Goal: Feedback & Contribution: Leave review/rating

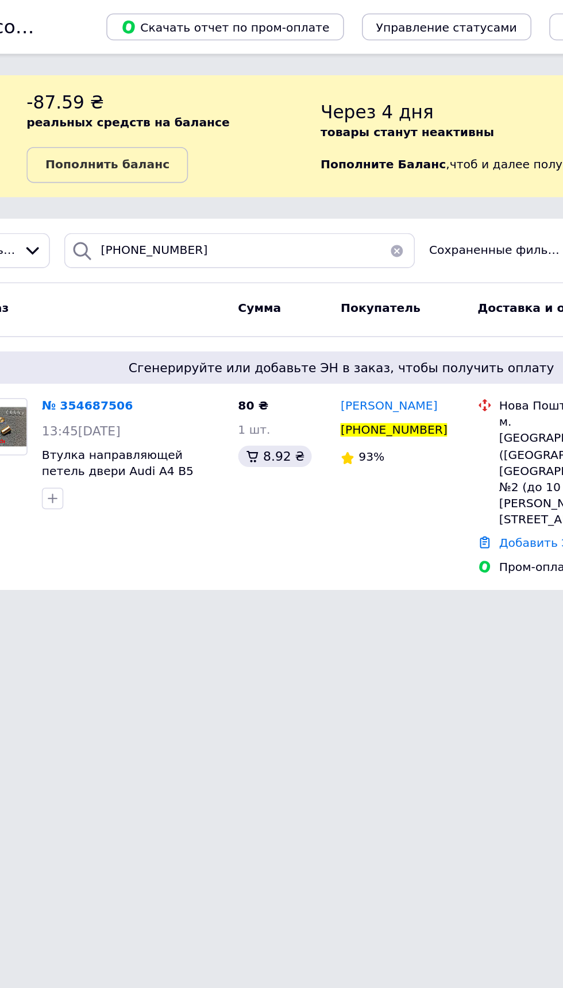
click at [323, 160] on button "button" at bounding box center [317, 160] width 23 height 22
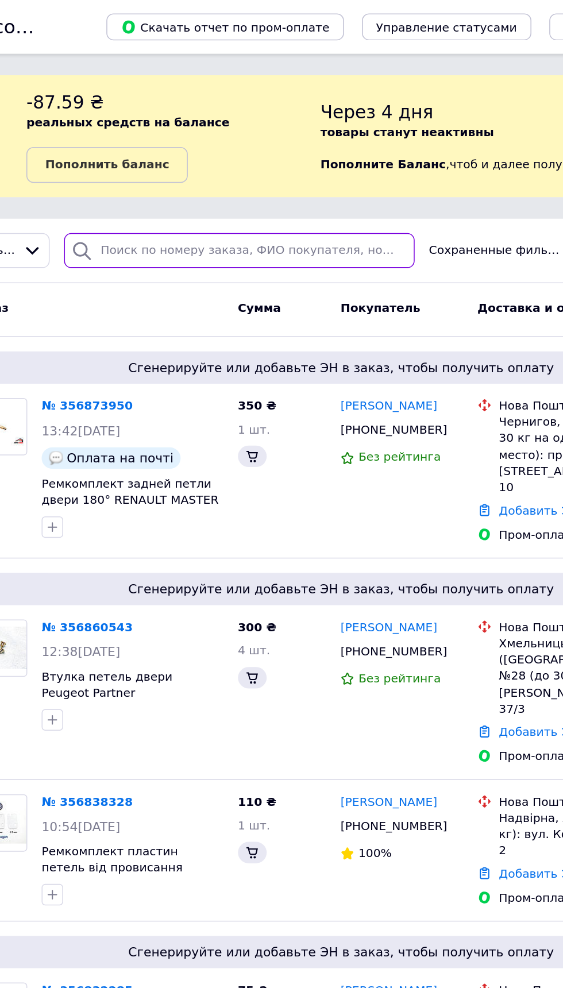
type input "[PHONE_NUMBER]"
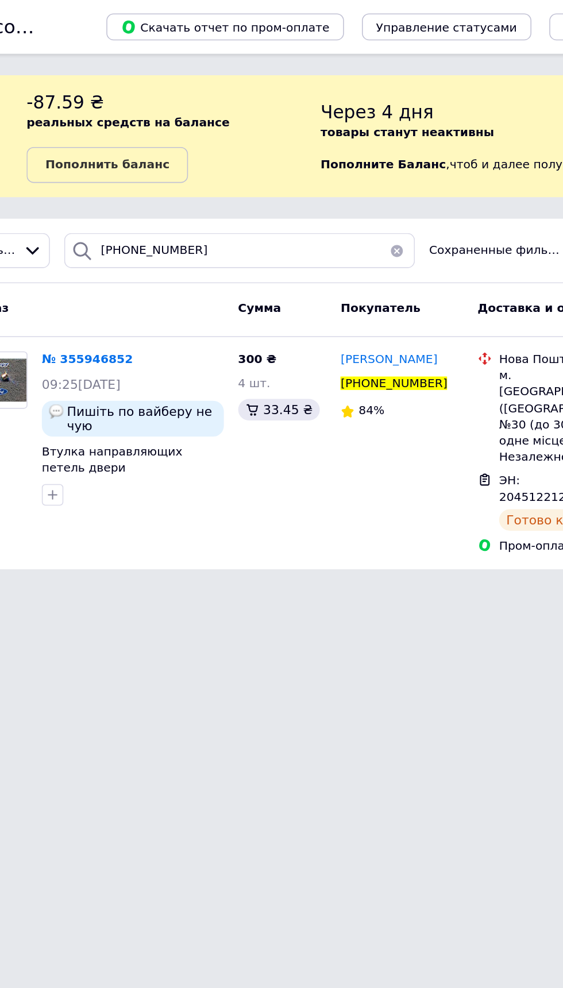
click at [306, 228] on span "[PERSON_NAME]" at bounding box center [312, 230] width 62 height 9
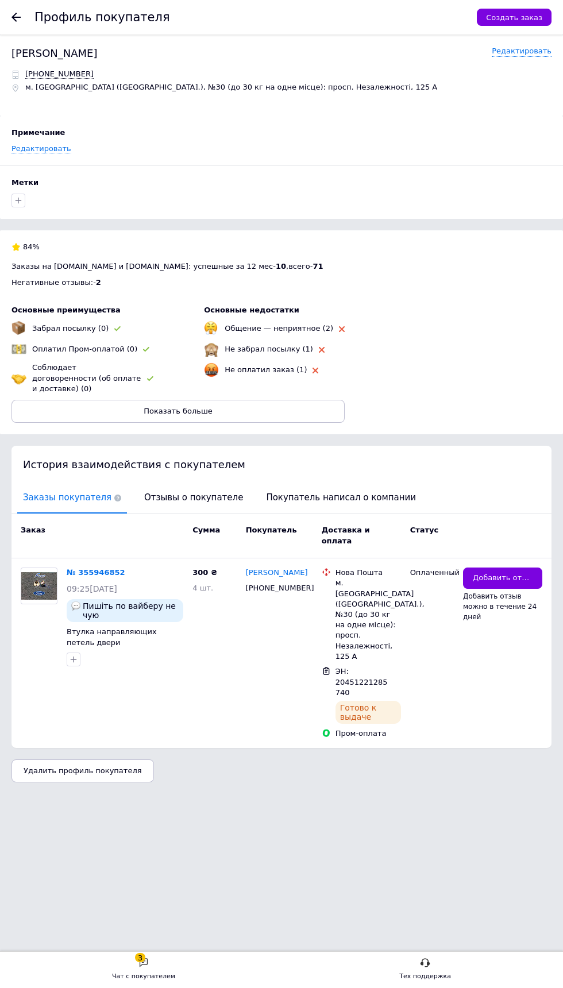
click at [515, 573] on span "Добавить отзыв" at bounding box center [503, 578] width 60 height 11
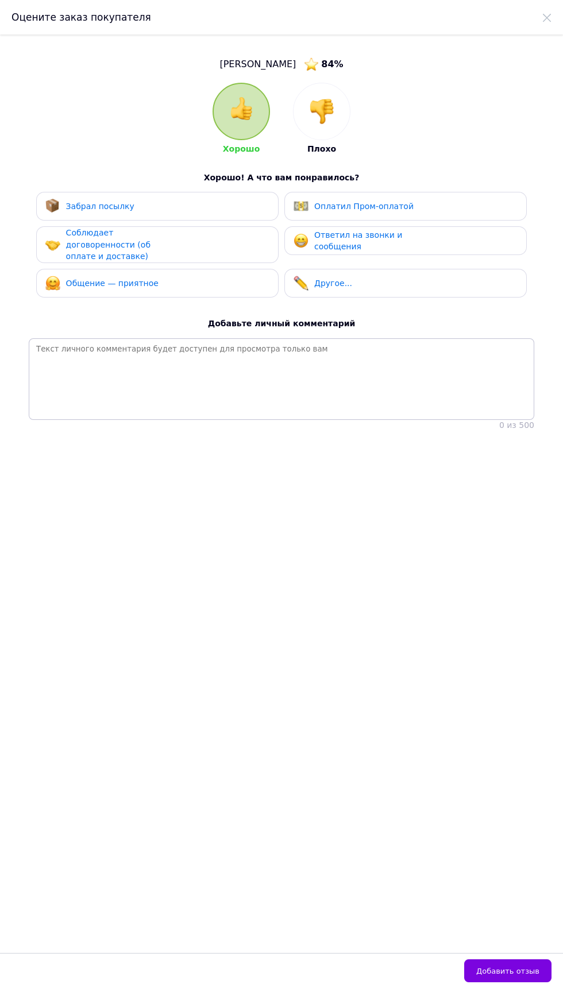
click at [303, 111] on div at bounding box center [321, 111] width 56 height 56
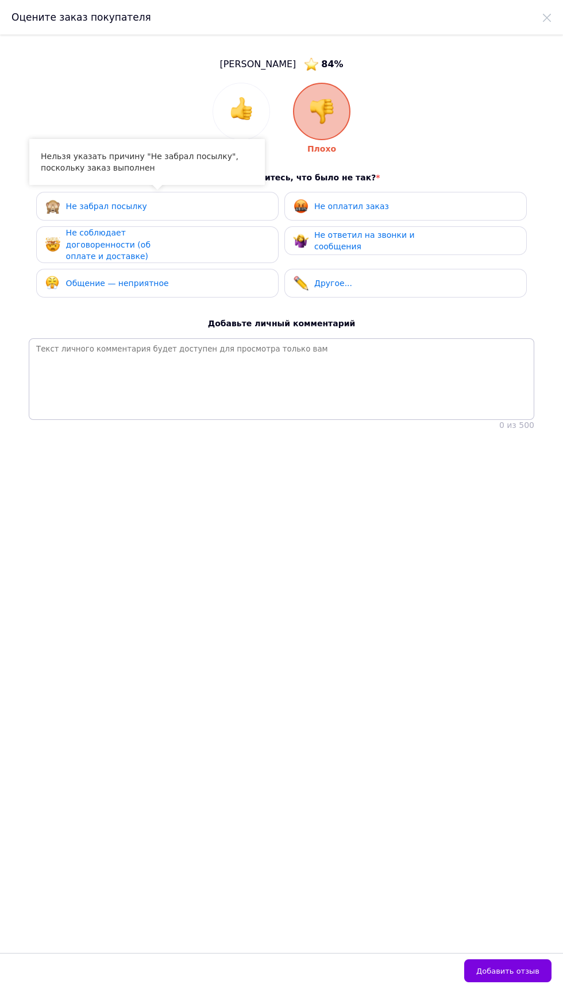
click at [232, 250] on div "Не соблюдает договоренности (об оплате и доставке)" at bounding box center [157, 245] width 224 height 36
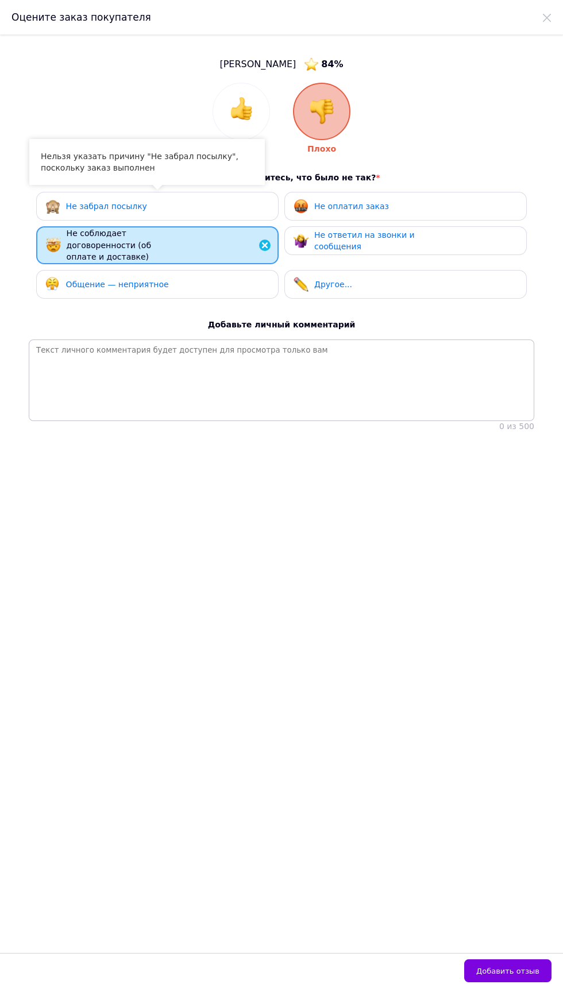
click at [210, 283] on div "Общение — неприятное" at bounding box center [157, 284] width 224 height 15
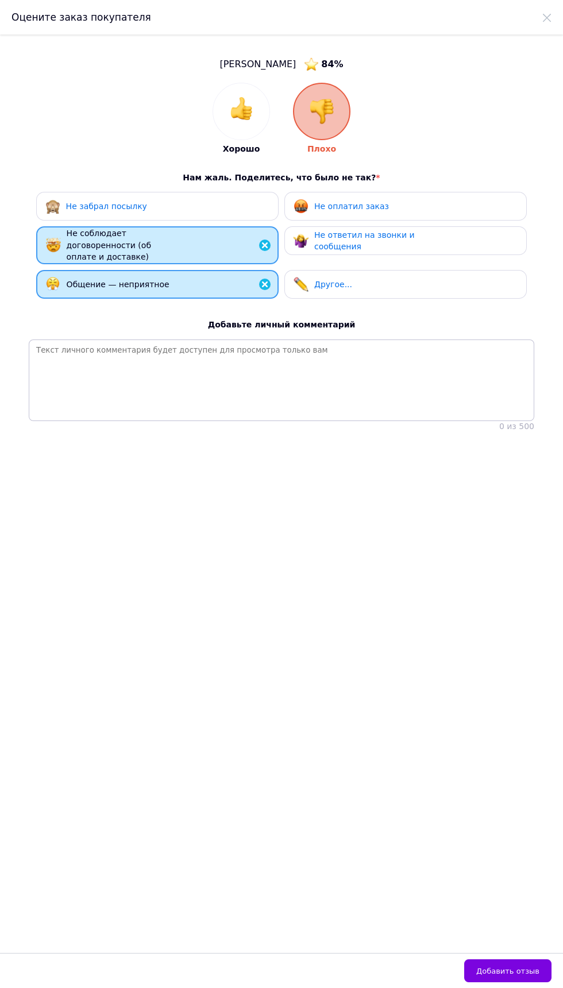
click at [412, 199] on div "Не оплатил заказ" at bounding box center [405, 206] width 224 height 15
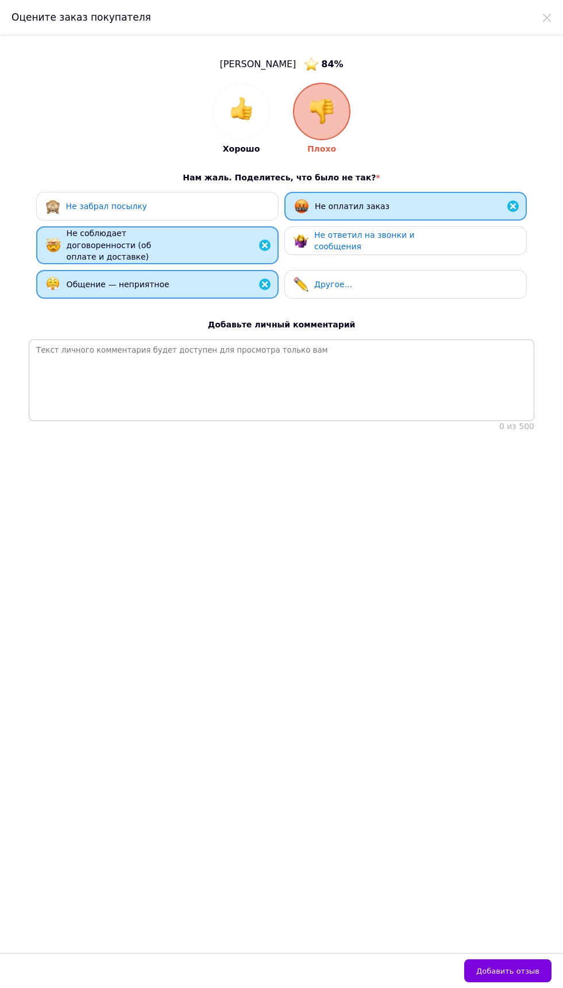
click at [420, 242] on div "Не ответил на звонки и сообщения" at bounding box center [368, 241] width 109 height 24
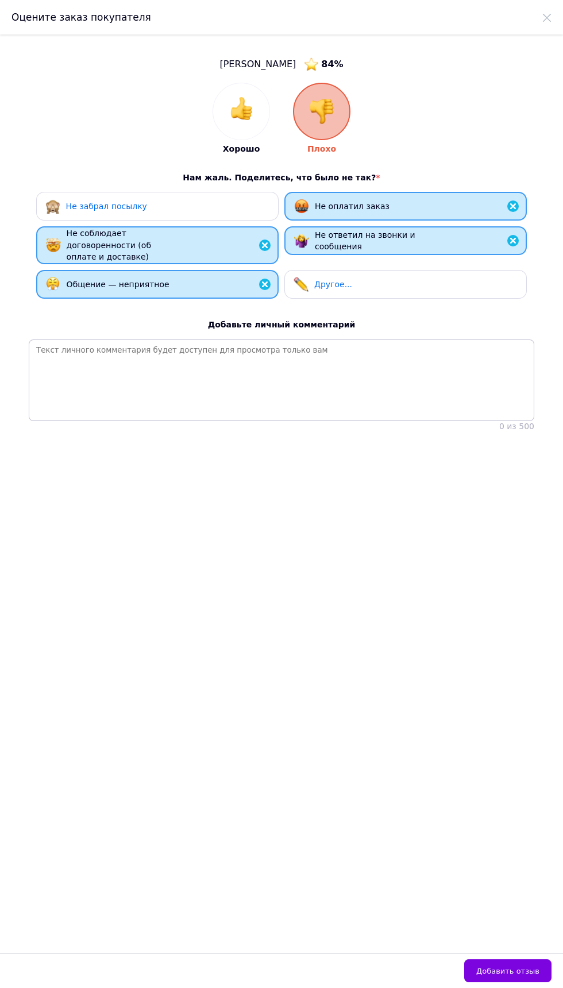
click at [408, 284] on div "Другое..." at bounding box center [405, 284] width 224 height 15
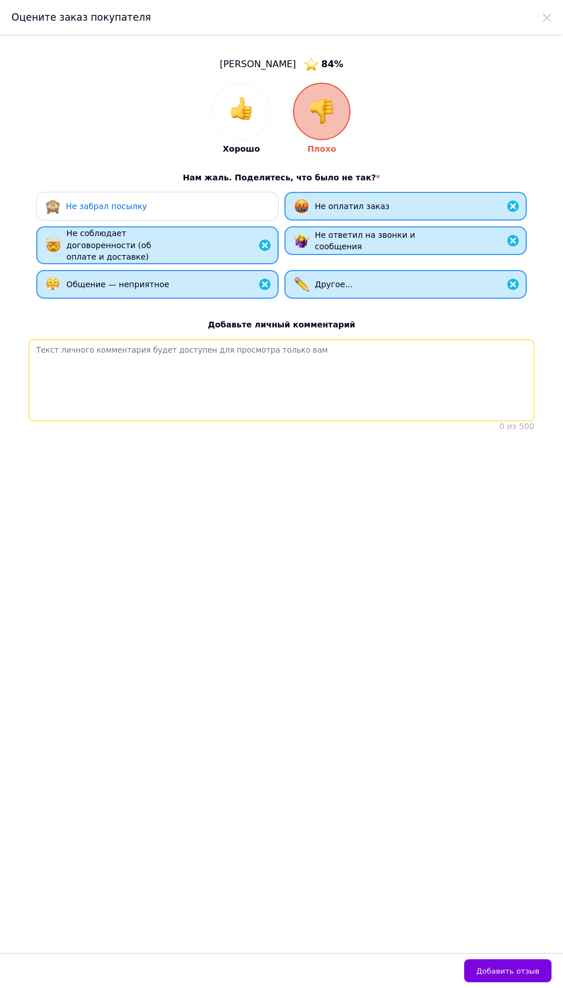
click at [388, 350] on textarea at bounding box center [281, 380] width 505 height 82
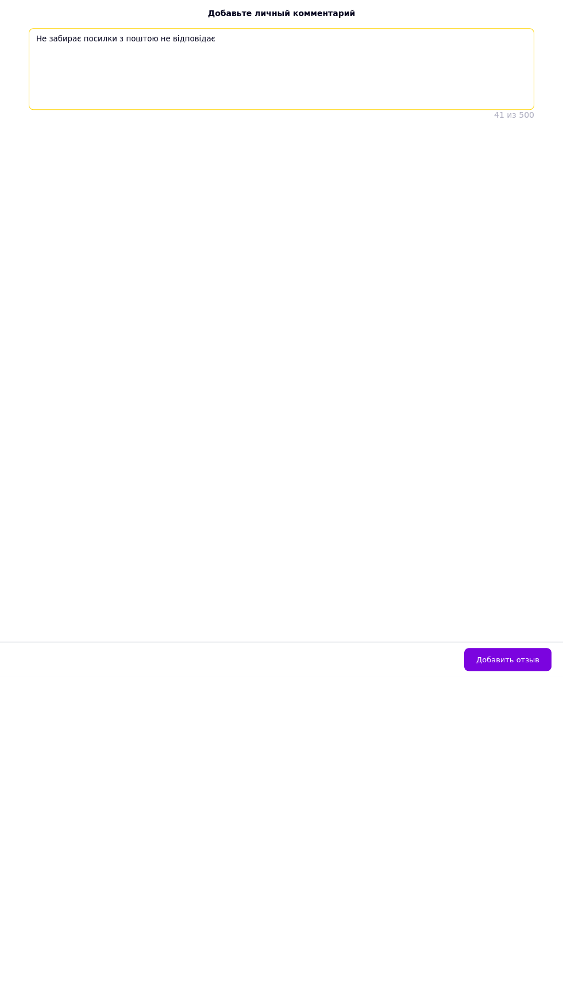
type textarea "Не забирає посилки з поштою не відповідає"
click at [523, 975] on span "Добавить отзыв" at bounding box center [507, 970] width 63 height 9
